Goal: Book appointment/travel/reservation

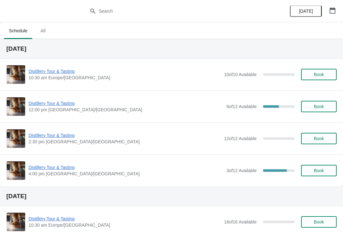
click at [315, 101] on button "Book" at bounding box center [319, 106] width 36 height 11
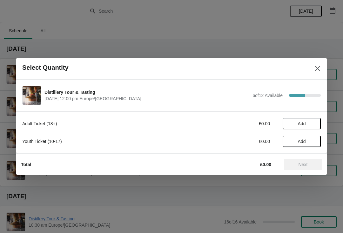
click at [304, 119] on button "Add" at bounding box center [301, 123] width 38 height 11
click at [312, 122] on icon at bounding box center [312, 124] width 7 height 7
click at [313, 122] on icon at bounding box center [312, 124] width 7 height 7
click at [314, 122] on icon at bounding box center [312, 124] width 7 height 7
click at [296, 162] on span "Next" at bounding box center [303, 164] width 28 height 5
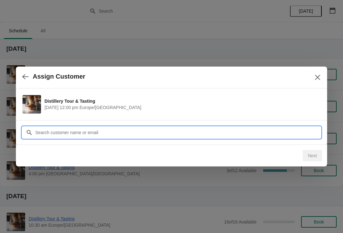
click at [64, 133] on input "Customer" at bounding box center [178, 132] width 286 height 11
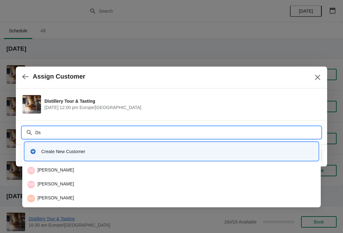
type input "D"
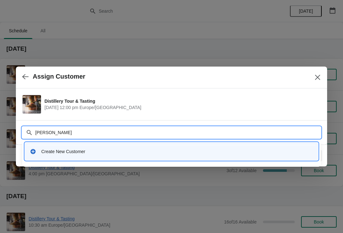
click at [68, 133] on input "Dirk Stephen’s" at bounding box center [178, 132] width 286 height 11
type input "Dirk Stephens"
click at [110, 23] on div at bounding box center [171, 116] width 343 height 233
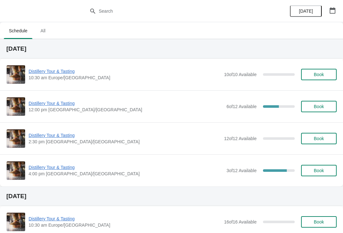
click at [319, 107] on span "Book" at bounding box center [318, 106] width 10 height 5
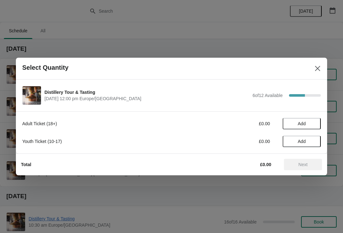
click at [299, 123] on span "Add" at bounding box center [302, 123] width 8 height 5
click at [314, 124] on icon at bounding box center [312, 124] width 7 height 7
click at [318, 121] on div "2" at bounding box center [301, 124] width 38 height 7
click at [315, 126] on icon at bounding box center [312, 124] width 7 height 7
click at [310, 126] on icon at bounding box center [312, 124] width 7 height 7
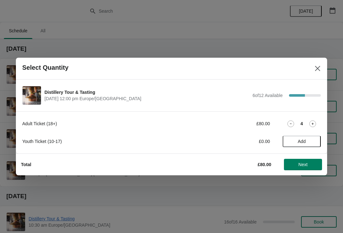
click at [314, 127] on icon at bounding box center [312, 124] width 7 height 7
click at [288, 122] on icon at bounding box center [290, 124] width 7 height 7
click at [301, 165] on span "Next" at bounding box center [302, 164] width 9 height 5
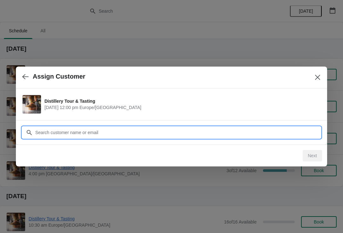
click at [46, 132] on input "Customer" at bounding box center [178, 132] width 286 height 11
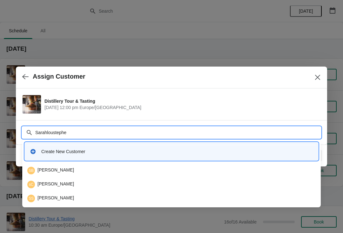
type input "Sarahloustephen"
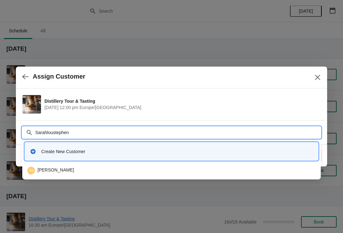
click at [54, 165] on div "SS Sarah Stephens" at bounding box center [171, 170] width 293 height 13
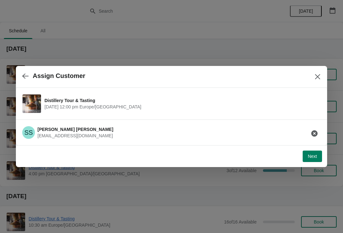
click at [308, 156] on span "Next" at bounding box center [311, 156] width 9 height 5
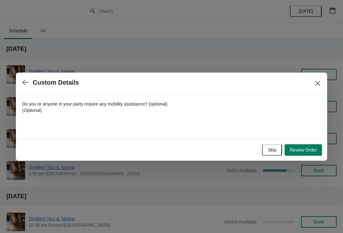
click at [269, 149] on span "Skip" at bounding box center [271, 150] width 9 height 5
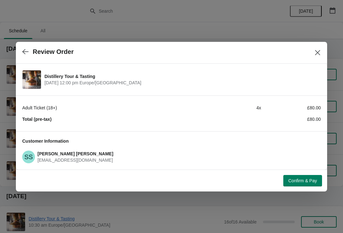
click at [297, 181] on span "Confirm & Pay" at bounding box center [302, 180] width 29 height 5
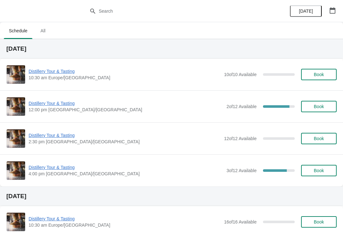
click at [320, 138] on span "Book" at bounding box center [318, 138] width 10 height 5
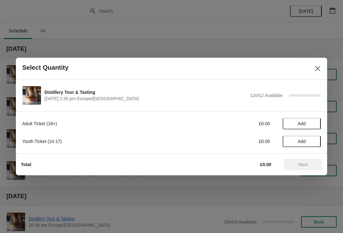
click at [322, 72] on button "Close" at bounding box center [317, 68] width 11 height 11
